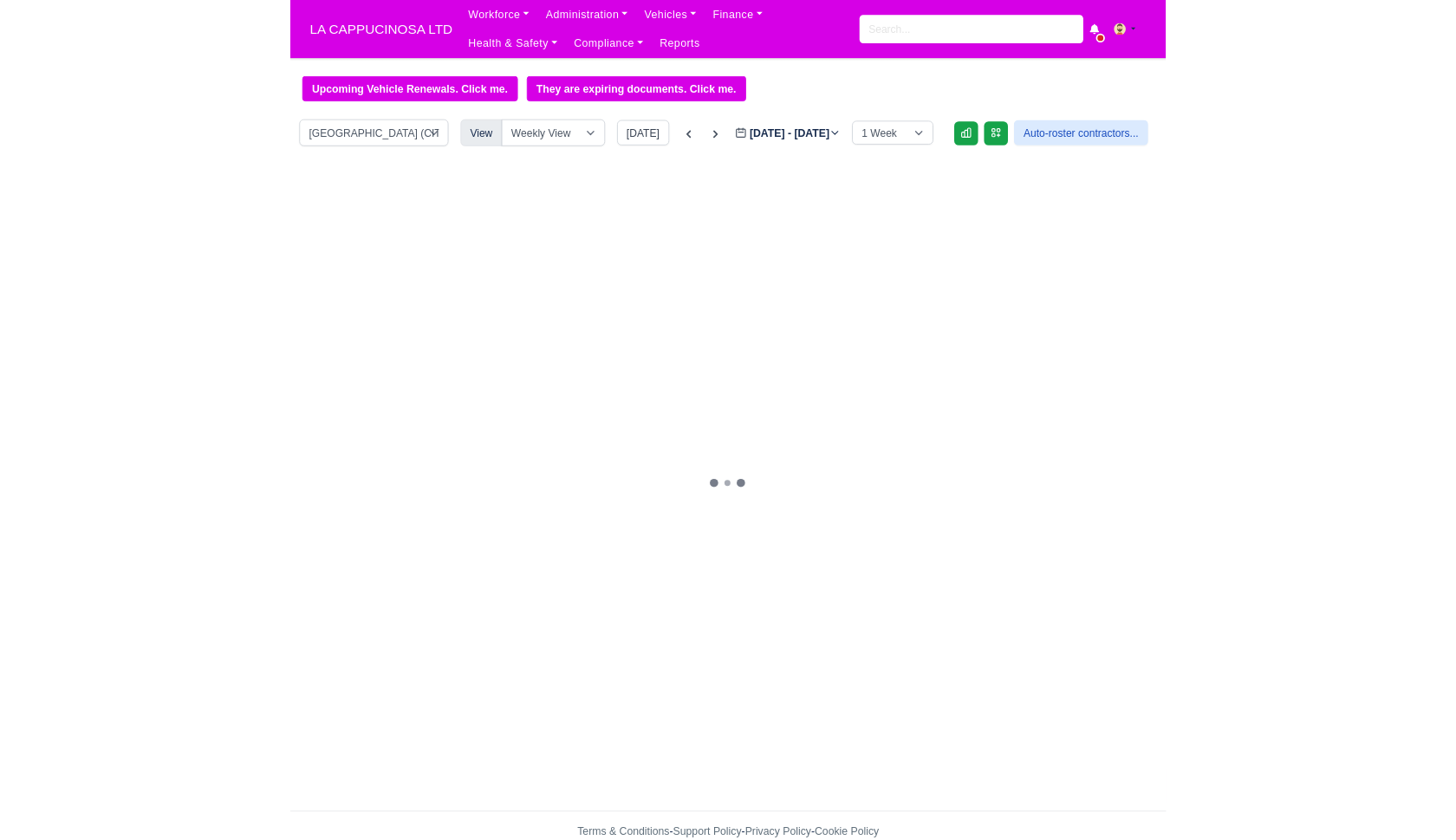
scroll to position [349, 0]
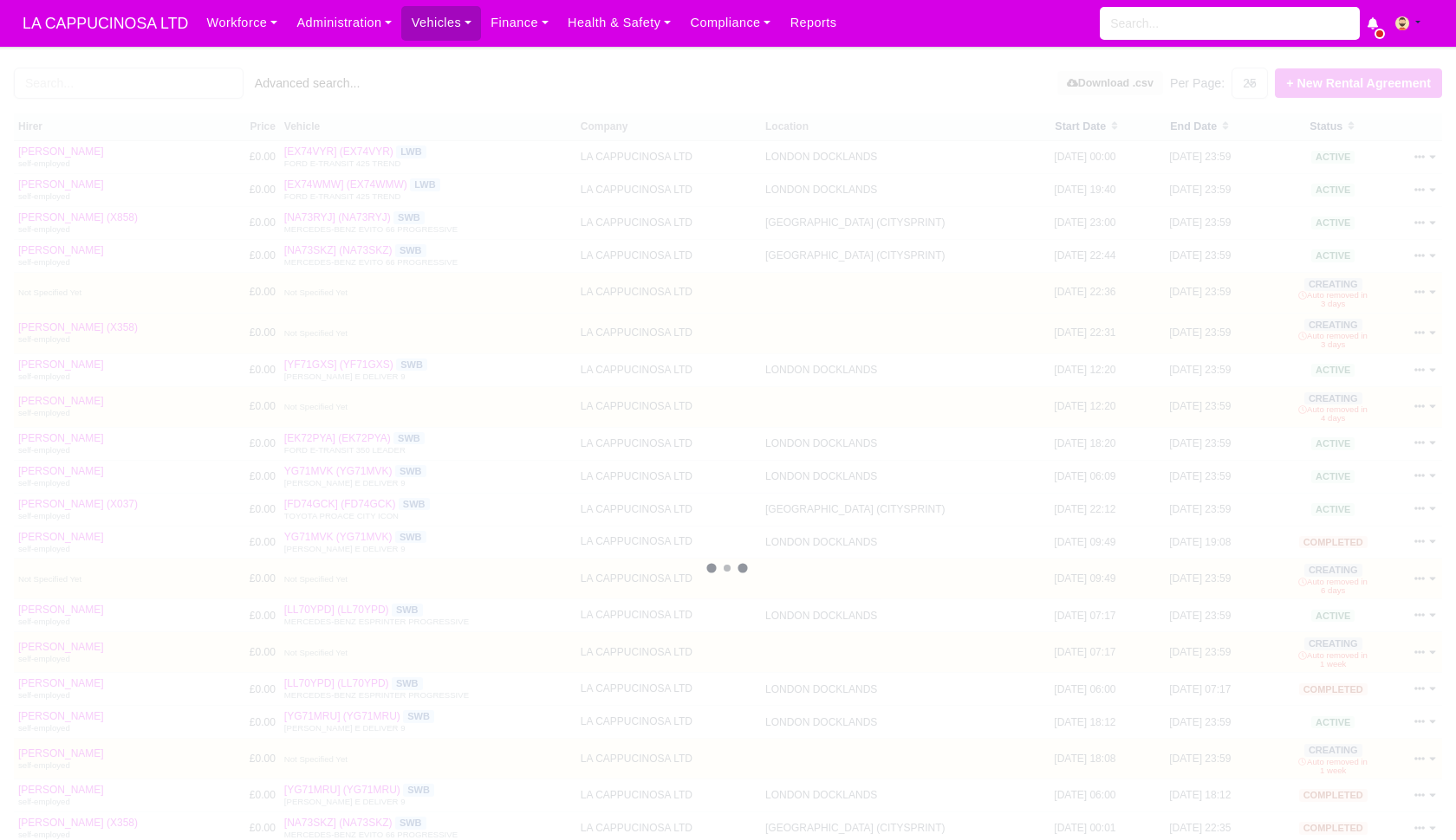
select select "25"
click at [221, 81] on input "search" at bounding box center [128, 83] width 230 height 31
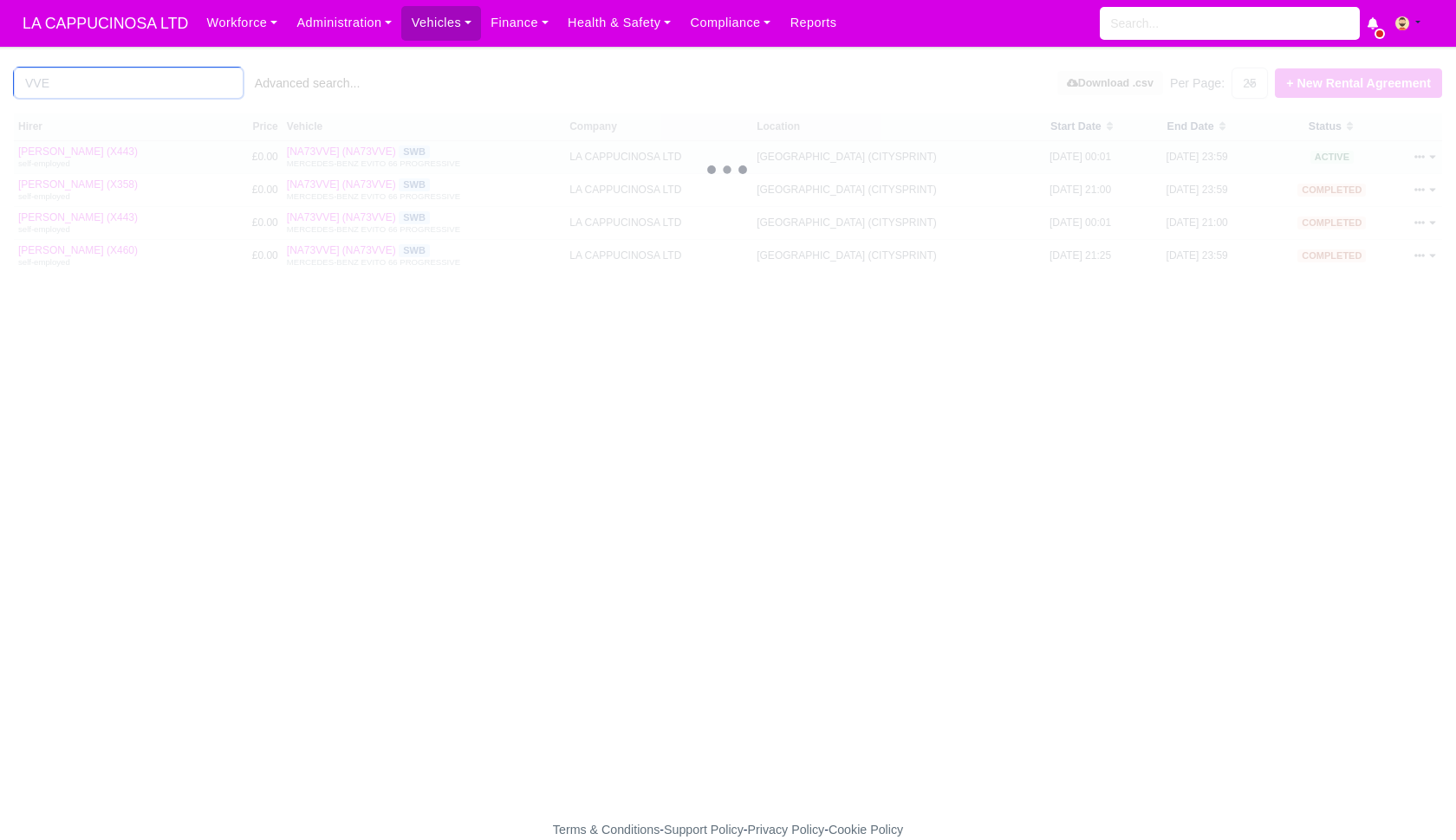
type input "VVE"
click at [1420, 163] on div at bounding box center [1417, 157] width 41 height 14
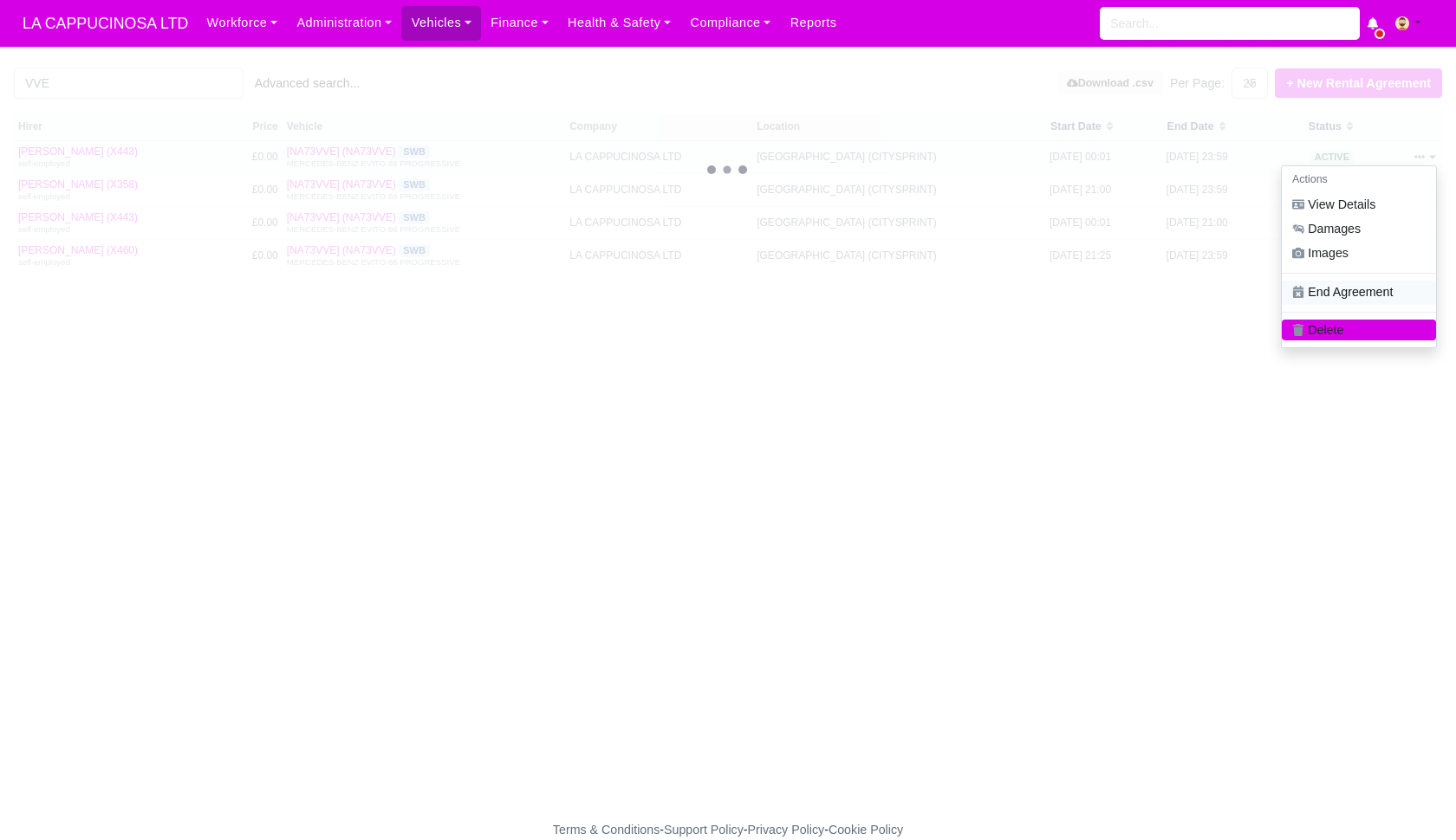
click at [1365, 282] on link "End Agreement" at bounding box center [1358, 292] width 154 height 24
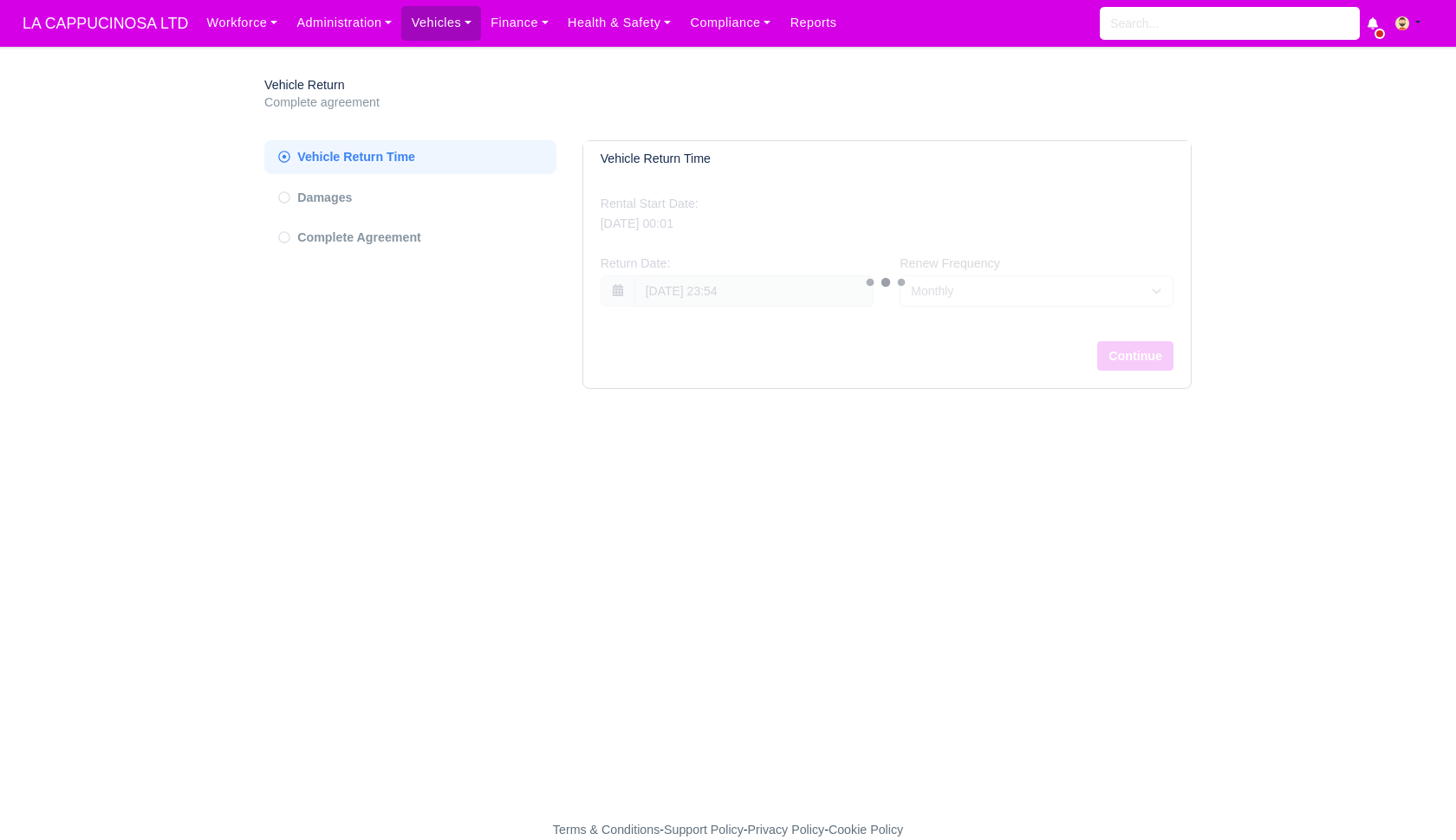
select select "7"
click at [801, 284] on input "[DATE] 23:54" at bounding box center [754, 291] width 240 height 31
